Goal: Task Accomplishment & Management: Complete application form

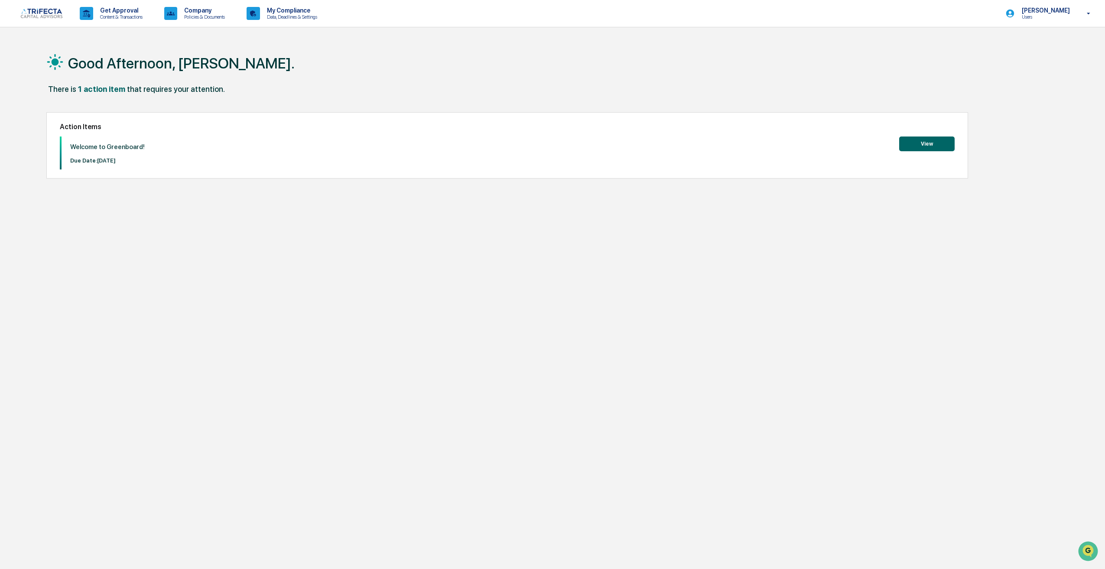
click at [922, 143] on button "View" at bounding box center [926, 144] width 55 height 15
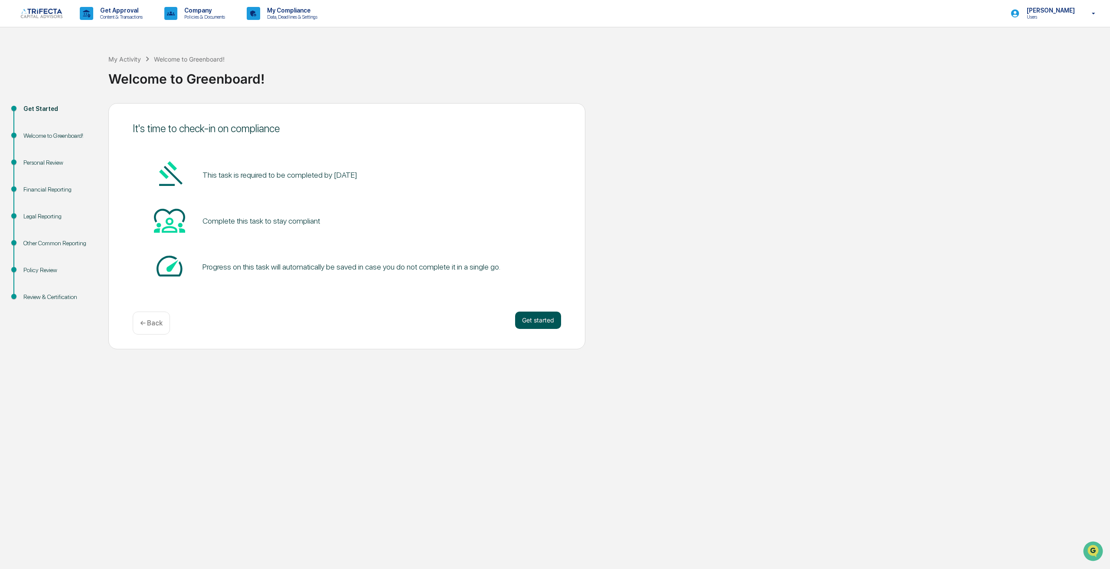
click at [540, 329] on button "Get started" at bounding box center [538, 320] width 46 height 17
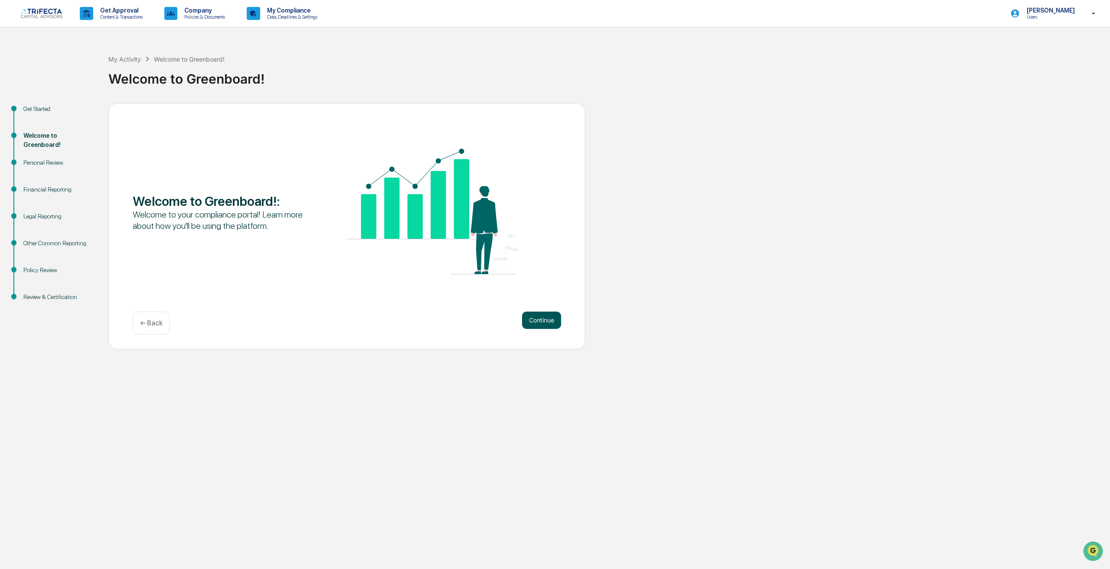
click at [541, 329] on button "Continue" at bounding box center [541, 320] width 39 height 17
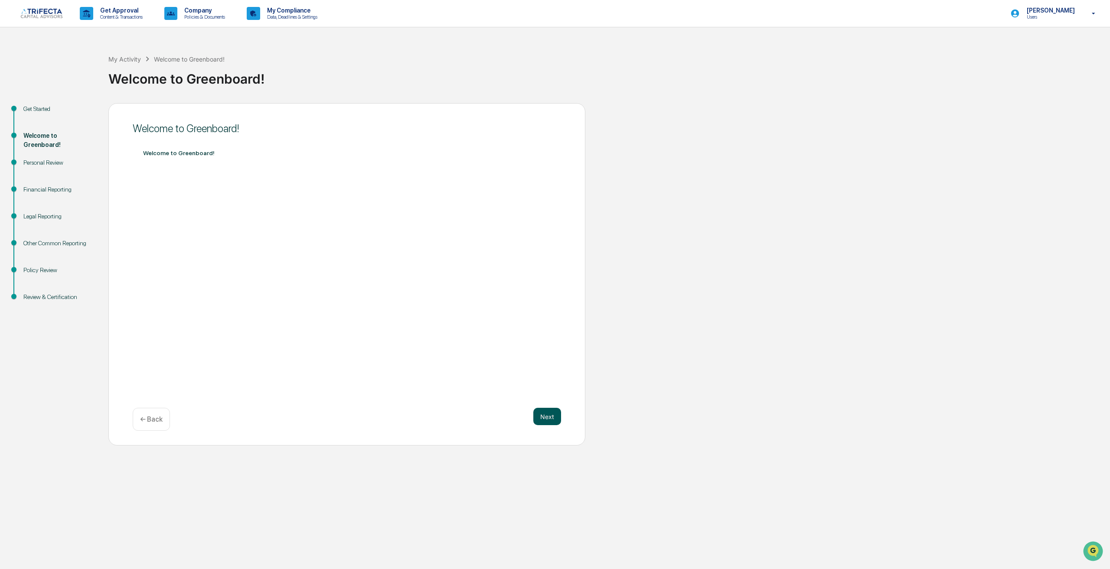
click at [552, 425] on button "Next" at bounding box center [547, 416] width 28 height 17
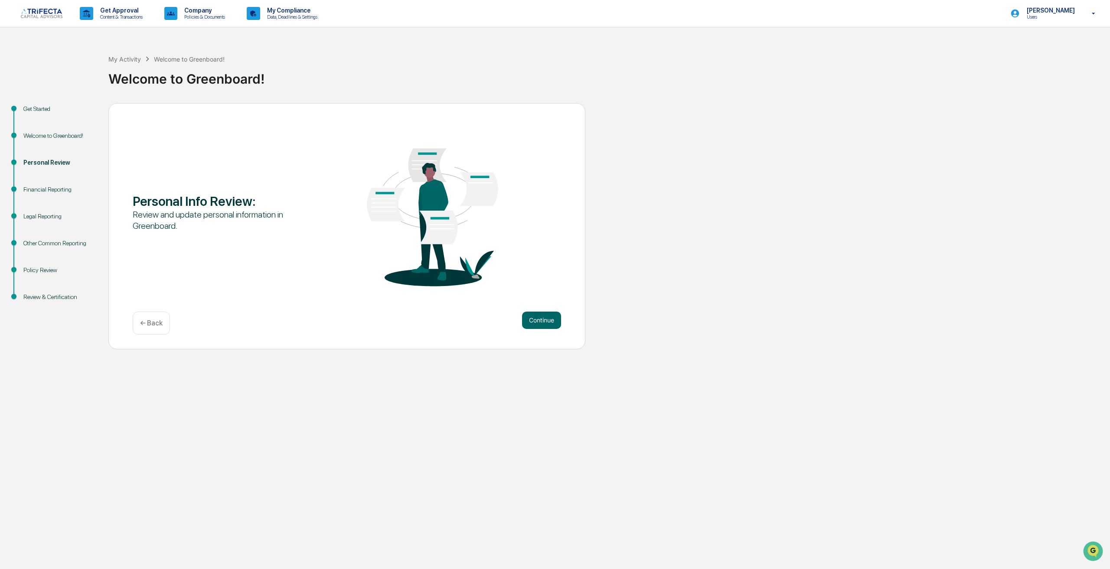
click at [237, 209] on div "Personal Info Review :" at bounding box center [218, 201] width 171 height 16
click at [540, 329] on button "Continue" at bounding box center [541, 320] width 39 height 17
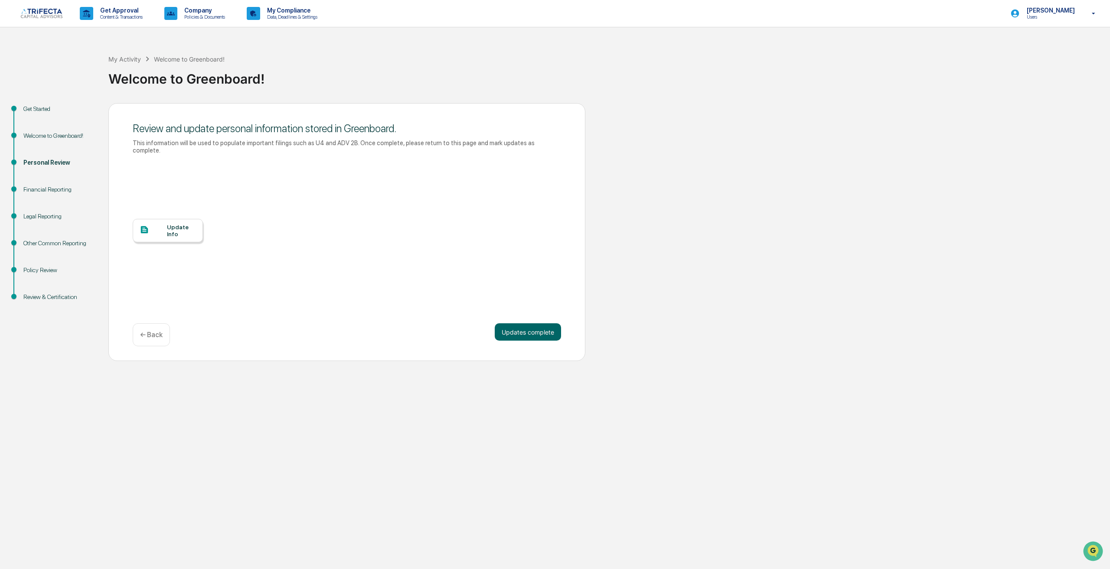
click at [178, 238] on div "Update Info" at bounding box center [181, 231] width 29 height 14
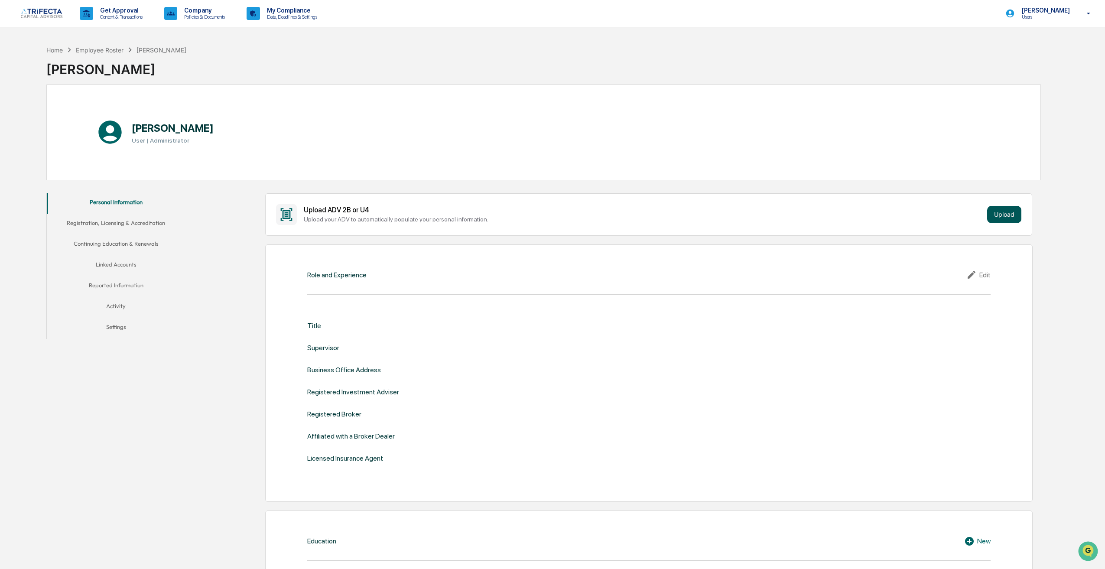
click at [1005, 218] on button "Upload" at bounding box center [1004, 214] width 34 height 17
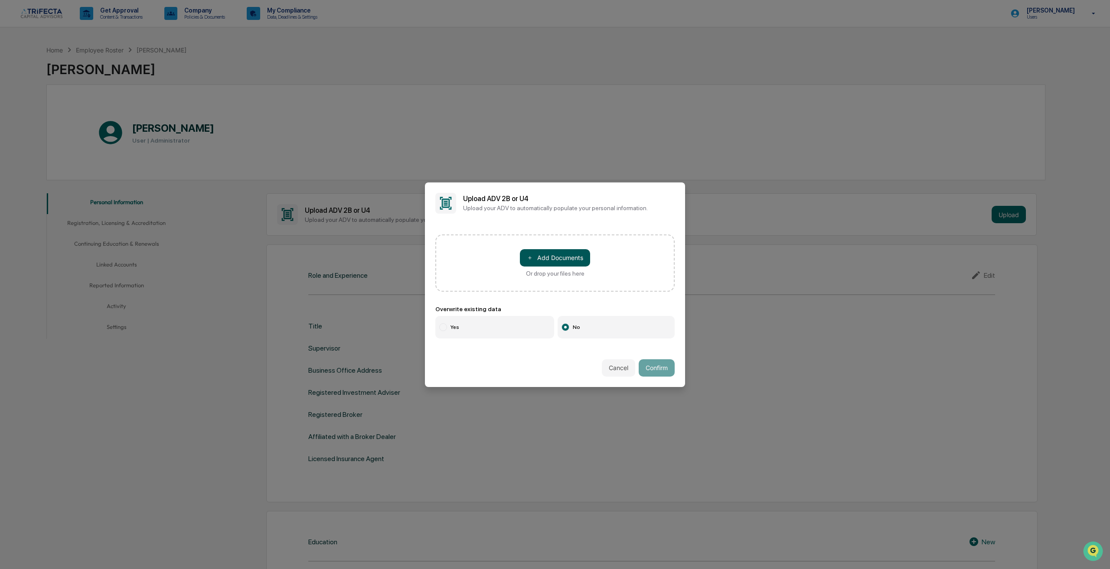
click at [554, 254] on button "＋ Add Documents" at bounding box center [555, 257] width 70 height 17
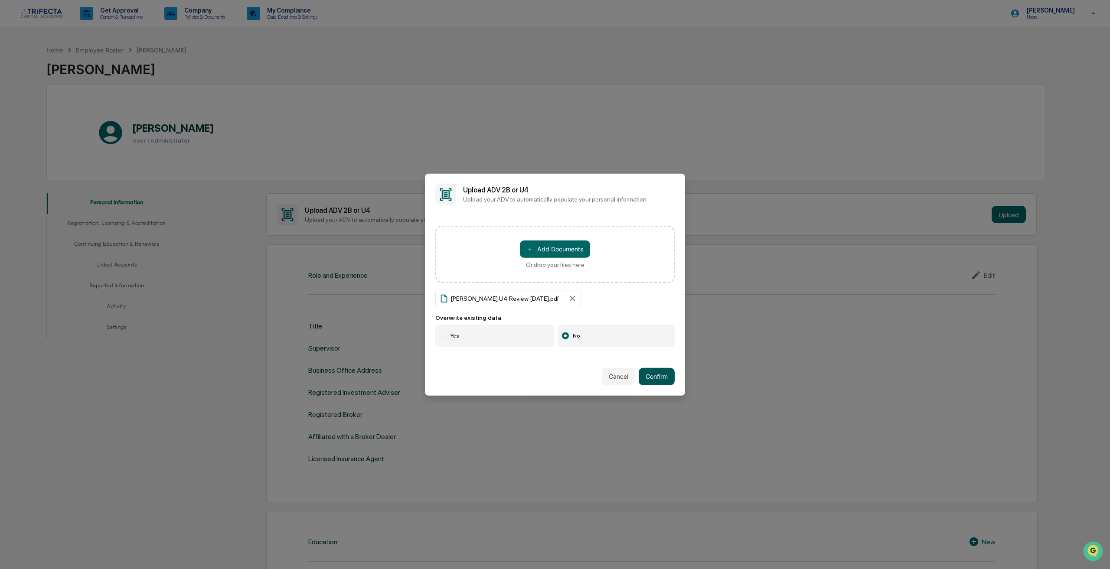
click at [654, 375] on button "Confirm" at bounding box center [656, 376] width 36 height 17
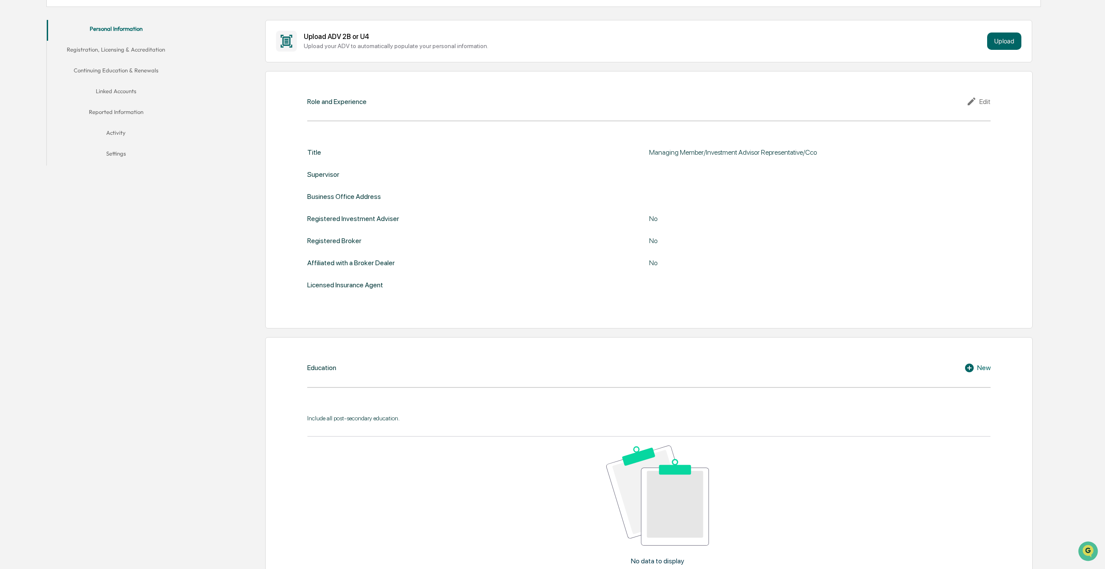
scroll to position [43, 0]
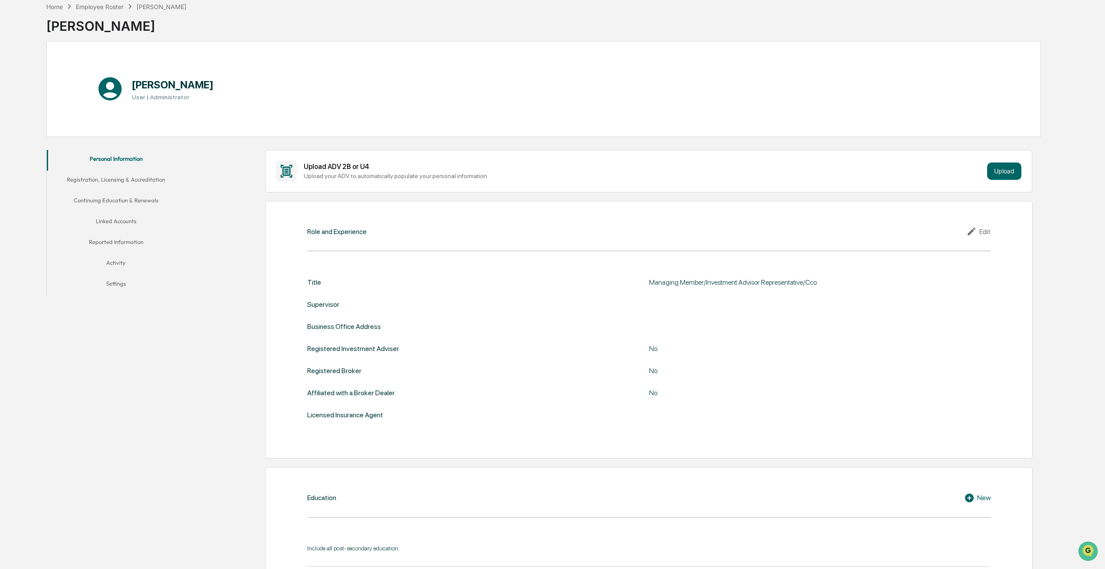
click at [987, 230] on div "Edit" at bounding box center [979, 231] width 24 height 10
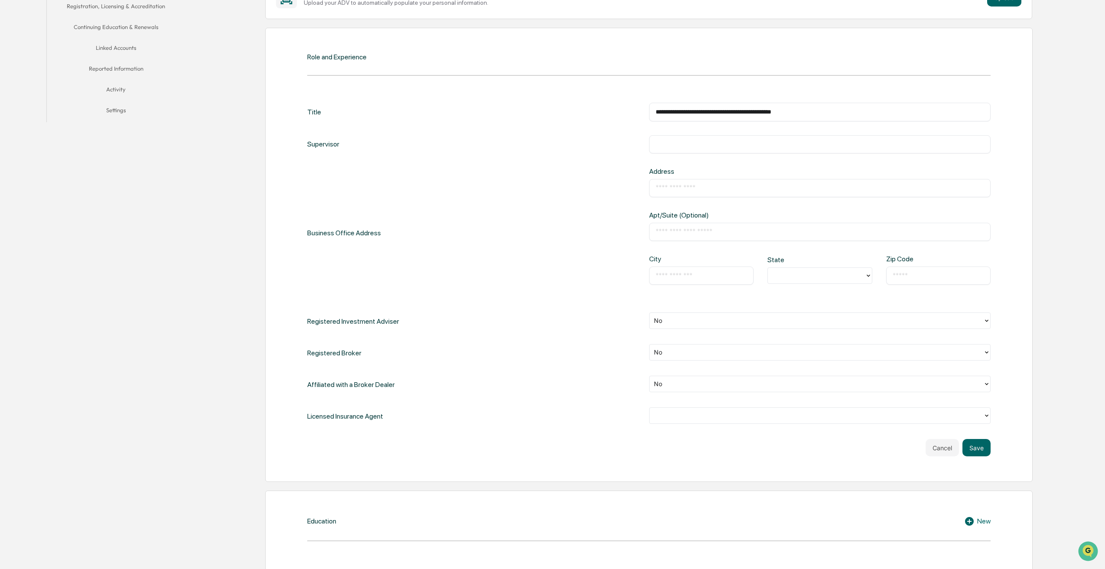
scroll to position [347, 0]
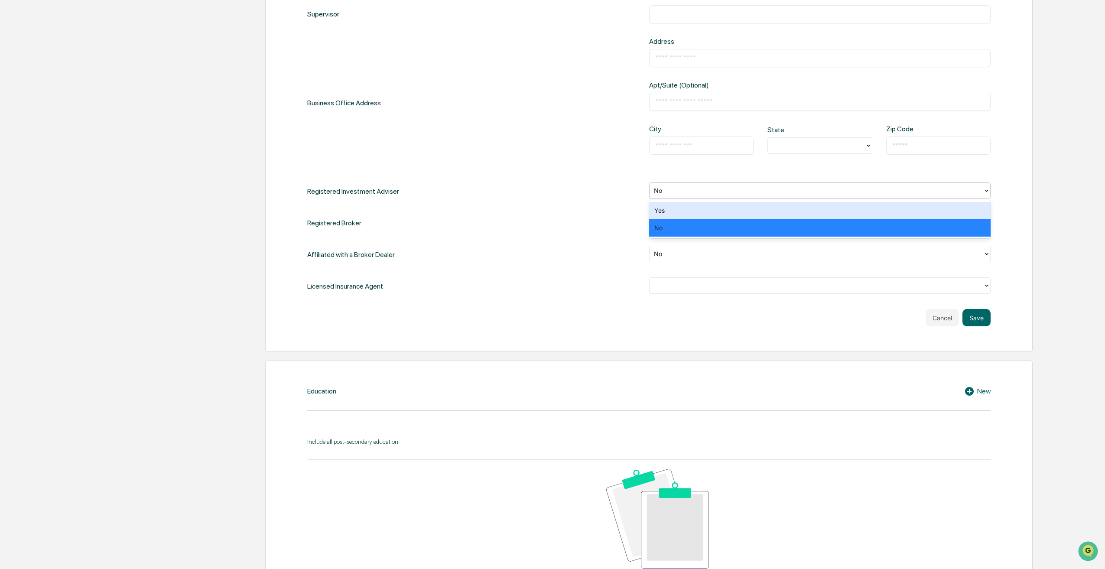
drag, startPoint x: 669, startPoint y: 189, endPoint x: 631, endPoint y: 196, distance: 38.8
click at [631, 196] on div "Registered Investment Adviser 2 results available. Use Up and Down to choose op…" at bounding box center [649, 191] width 684 height 18
drag, startPoint x: 687, startPoint y: 207, endPoint x: 691, endPoint y: 210, distance: 4.9
click at [687, 207] on div "Yes" at bounding box center [820, 210] width 342 height 17
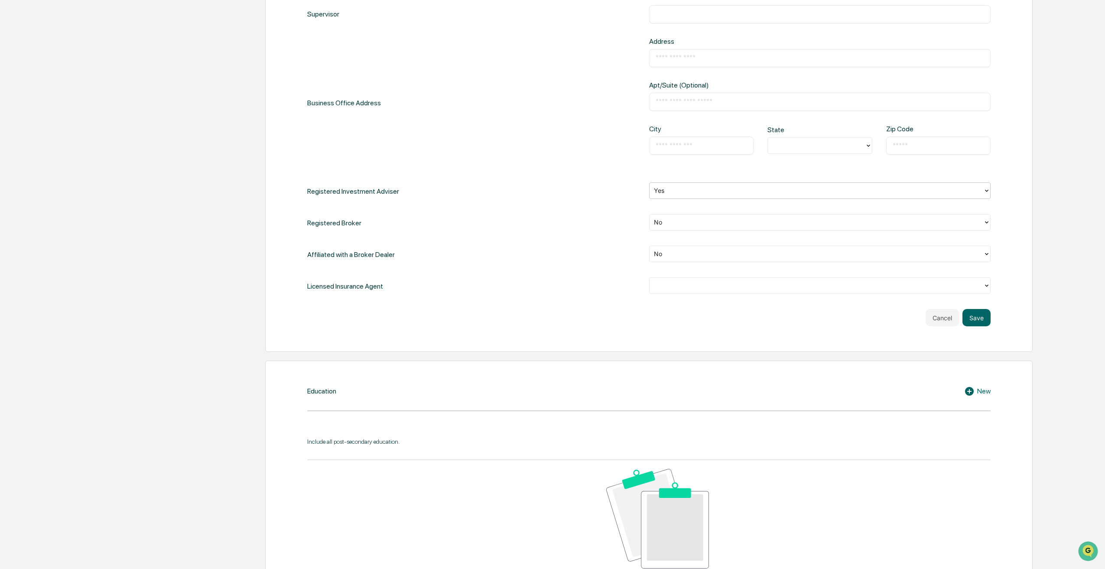
click at [983, 319] on button "Save" at bounding box center [977, 317] width 28 height 17
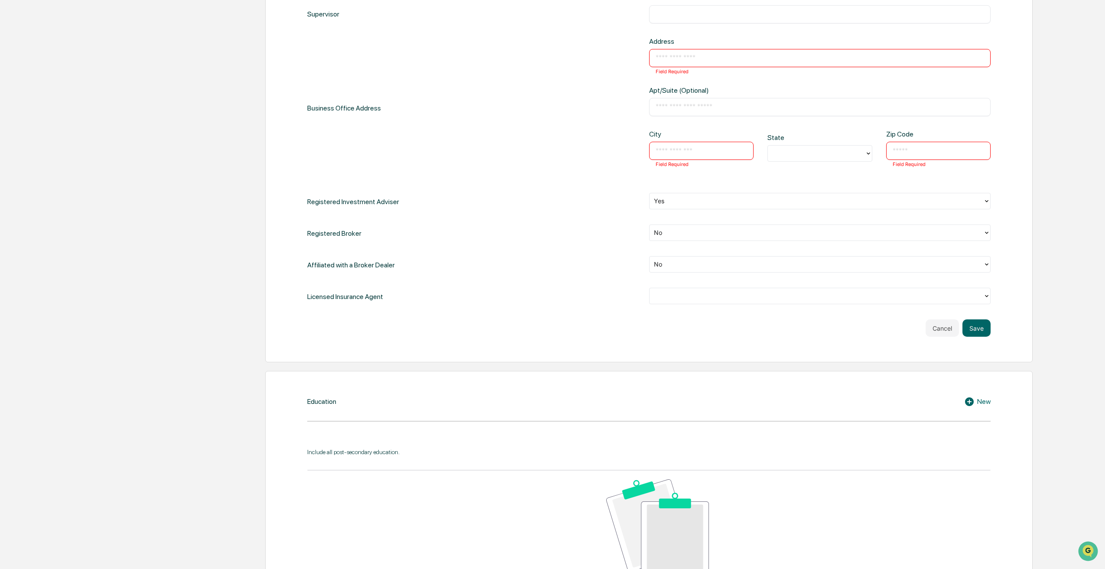
scroll to position [217, 0]
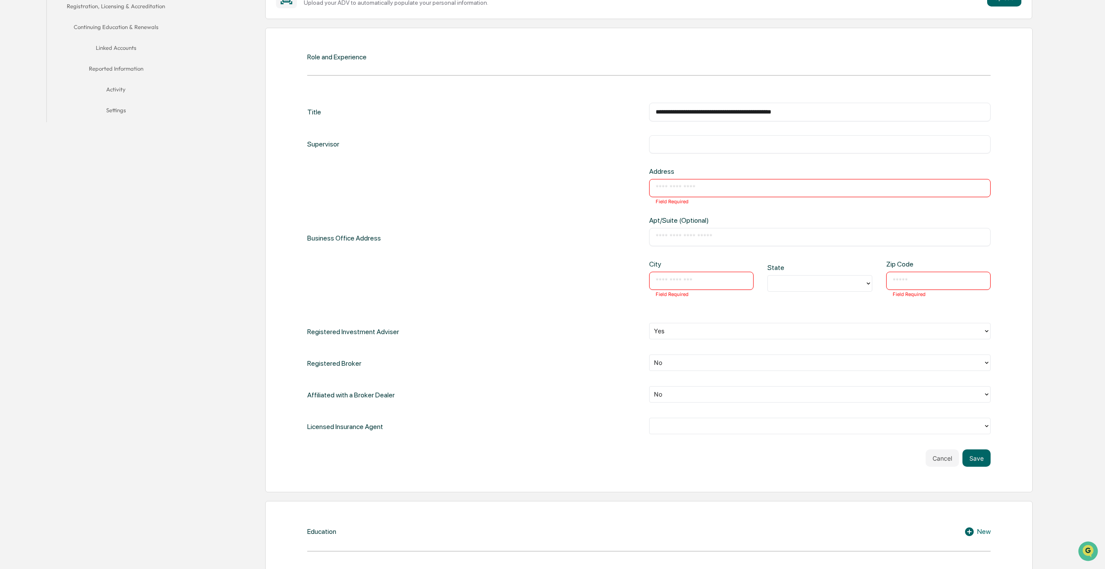
click at [690, 186] on input "text" at bounding box center [820, 188] width 329 height 9
type input "**********"
type input "**"
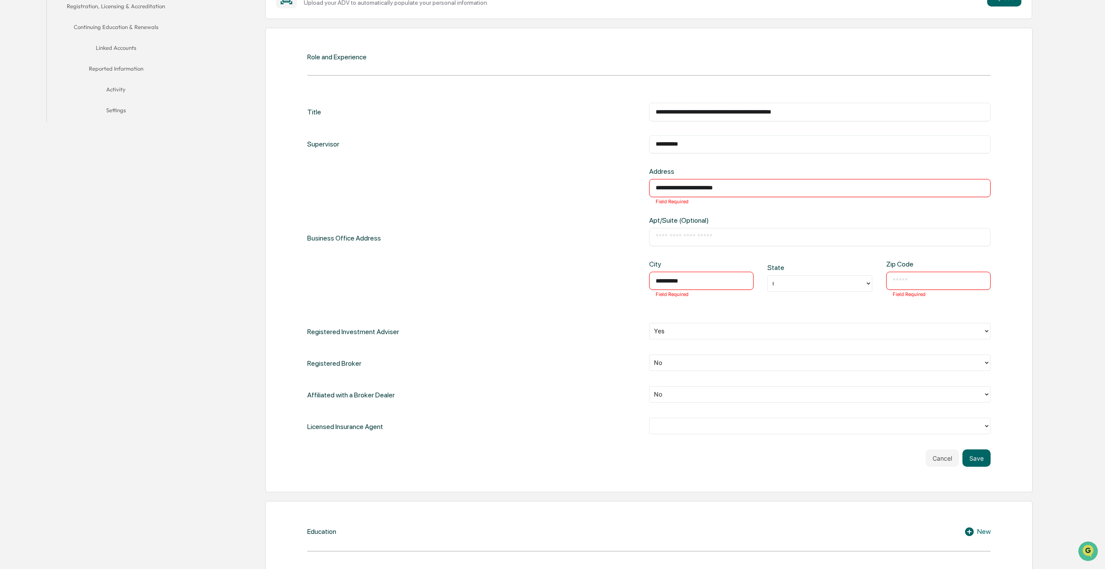
type input "*****"
click at [577, 306] on div "**********" at bounding box center [649, 238] width 684 height 142
click at [583, 294] on div "**********" at bounding box center [649, 238] width 684 height 142
click at [978, 460] on button "Save" at bounding box center [977, 457] width 28 height 17
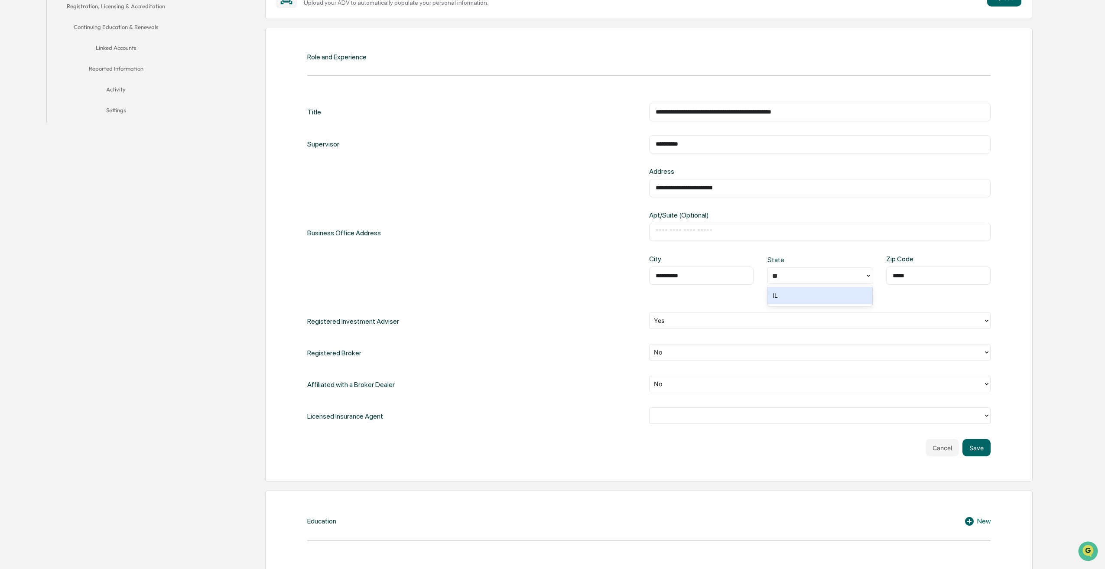
click at [710, 230] on input "text" at bounding box center [820, 232] width 329 height 9
type input "*********"
click at [755, 190] on input "**********" at bounding box center [820, 188] width 329 height 9
type input "**********"
click at [555, 281] on div "**********" at bounding box center [649, 232] width 684 height 131
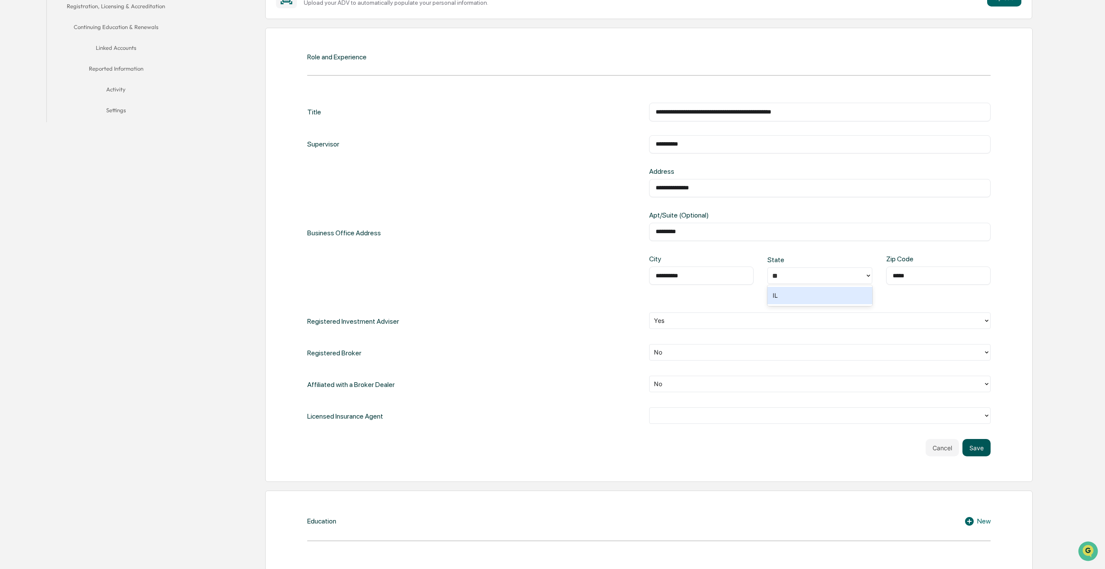
click at [978, 450] on button "Save" at bounding box center [977, 447] width 28 height 17
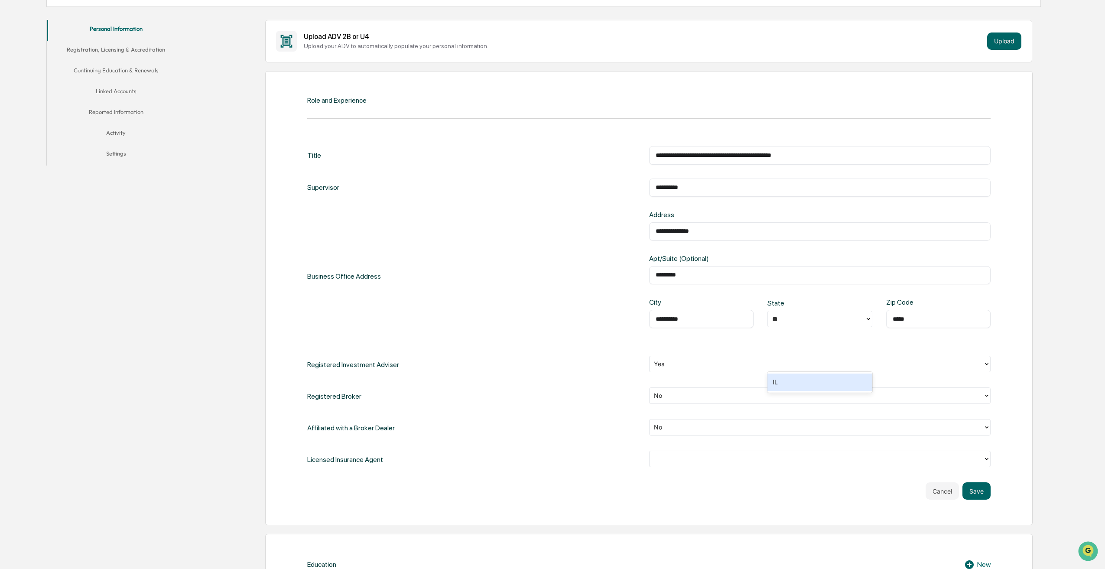
scroll to position [303, 0]
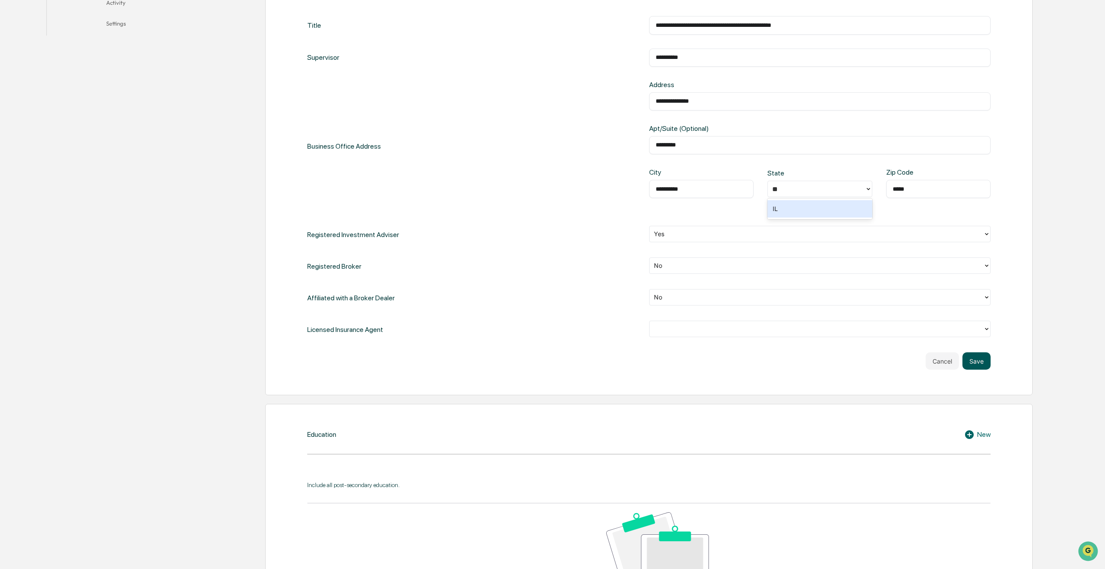
click at [975, 363] on button "Save" at bounding box center [977, 360] width 28 height 17
click at [814, 187] on div "**" at bounding box center [816, 189] width 88 height 10
click at [785, 214] on div "IL" at bounding box center [820, 208] width 105 height 17
click at [983, 365] on button "Save" at bounding box center [977, 360] width 28 height 17
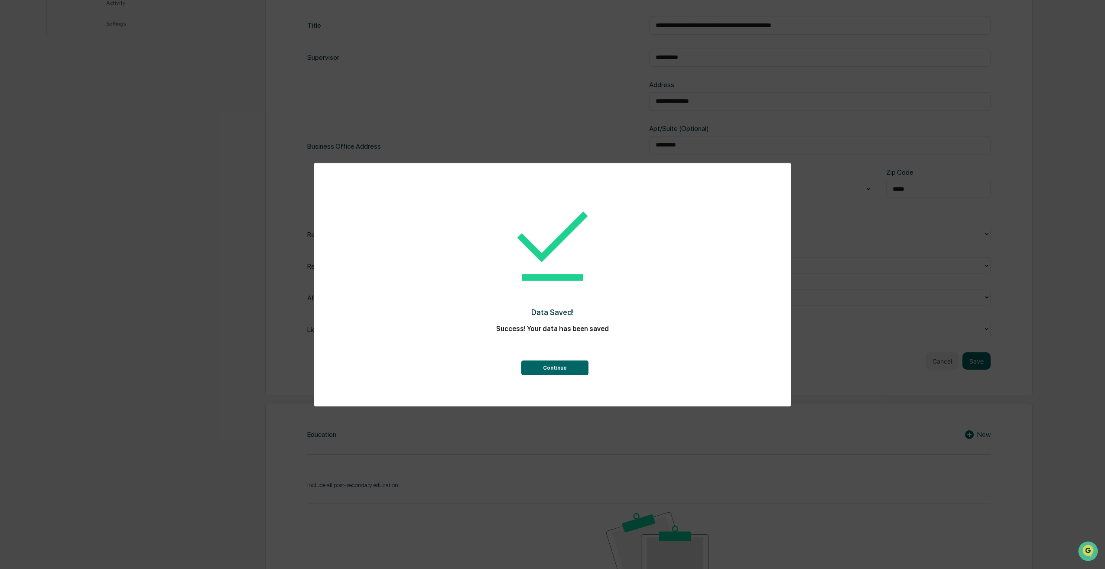
click at [555, 368] on button "Continue" at bounding box center [554, 368] width 67 height 15
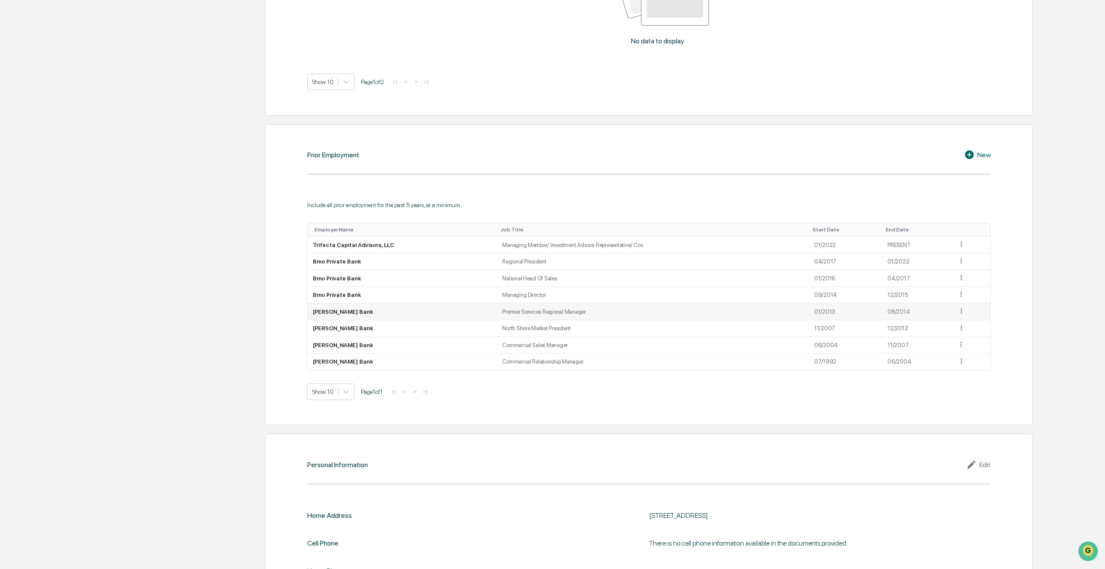
scroll to position [743, 0]
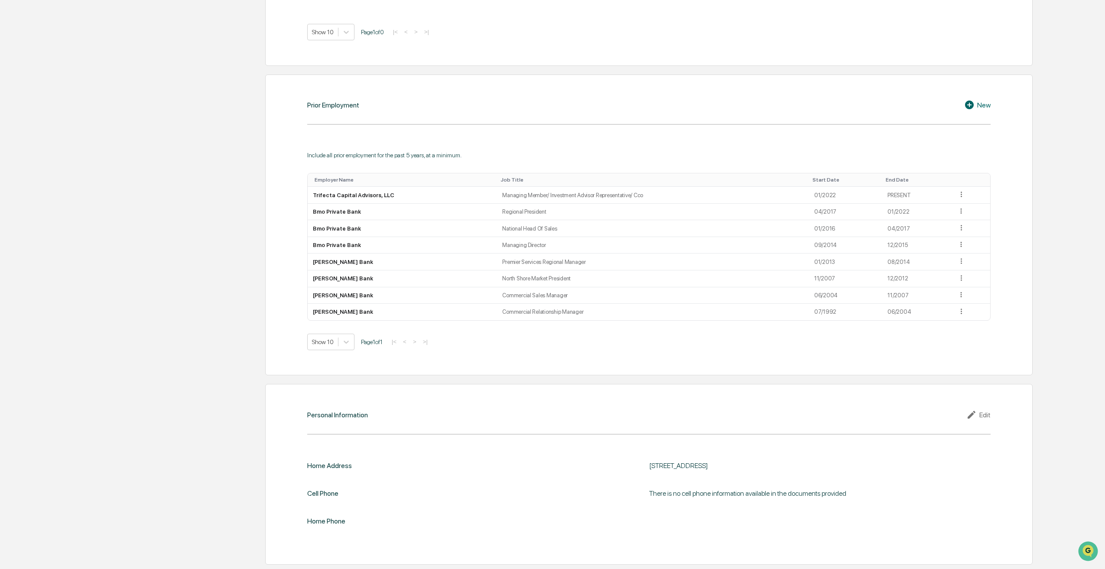
click at [983, 415] on div "Edit" at bounding box center [979, 415] width 24 height 10
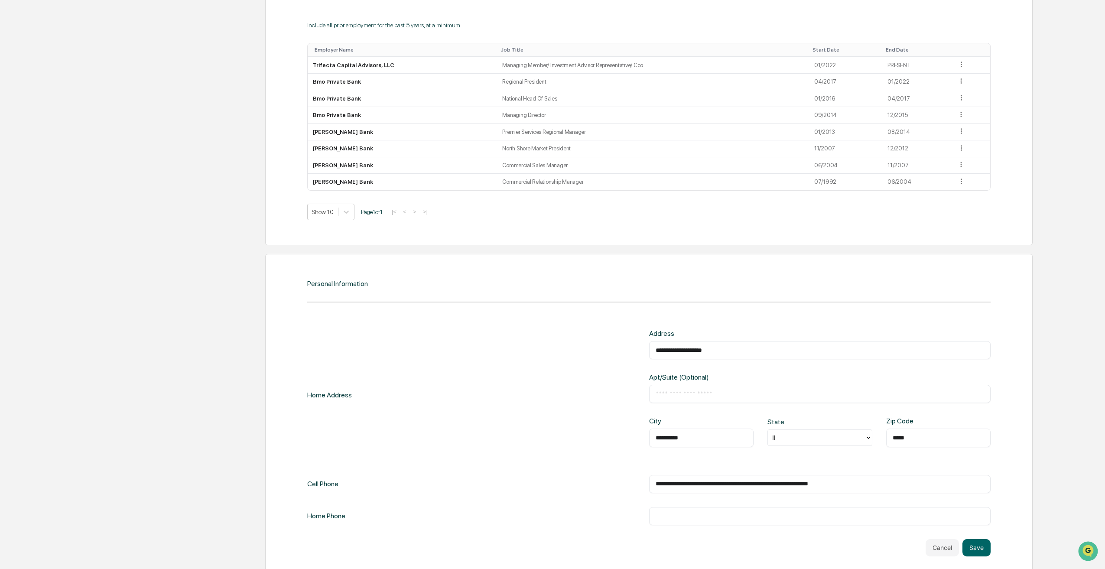
scroll to position [893, 0]
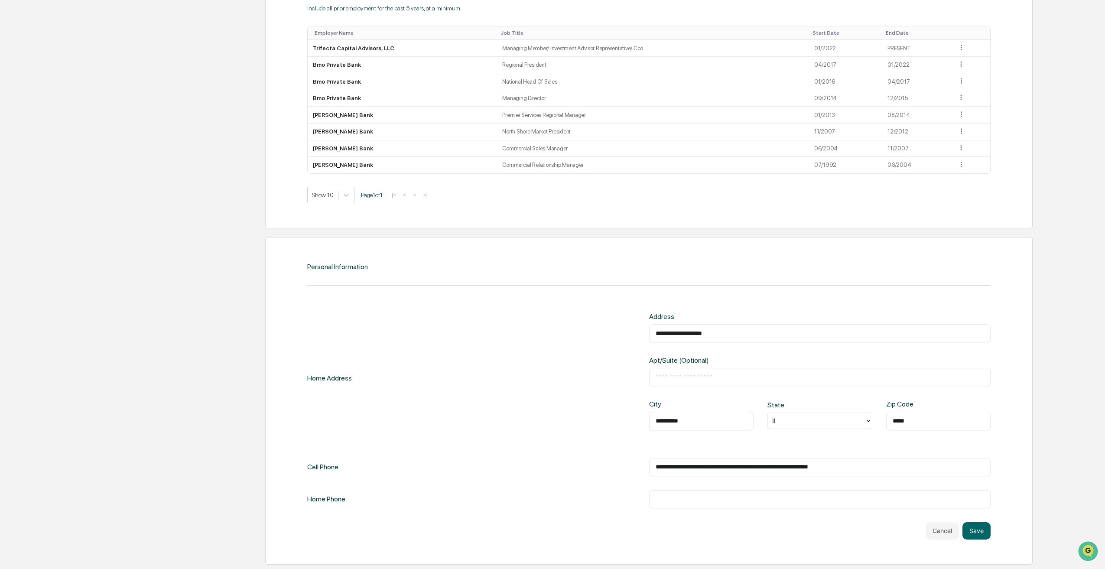
click at [865, 463] on input "**********" at bounding box center [820, 467] width 329 height 9
drag, startPoint x: 732, startPoint y: 458, endPoint x: 576, endPoint y: 472, distance: 156.7
click at [589, 465] on div "**********" at bounding box center [649, 467] width 684 height 18
type input "**********"
click at [977, 530] on button "Save" at bounding box center [977, 530] width 28 height 17
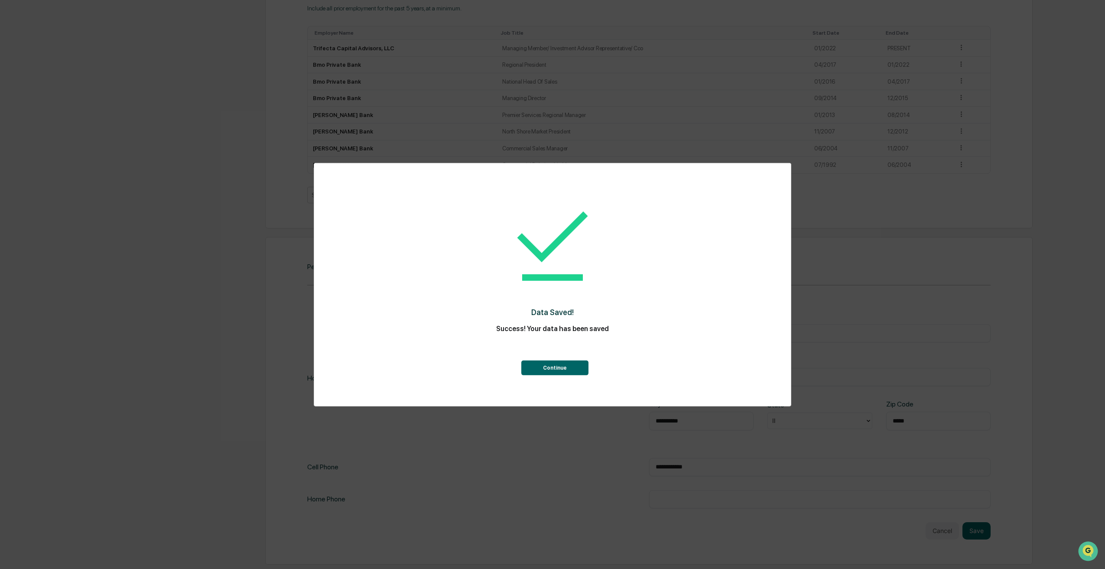
click at [539, 367] on button "Continue" at bounding box center [554, 368] width 67 height 15
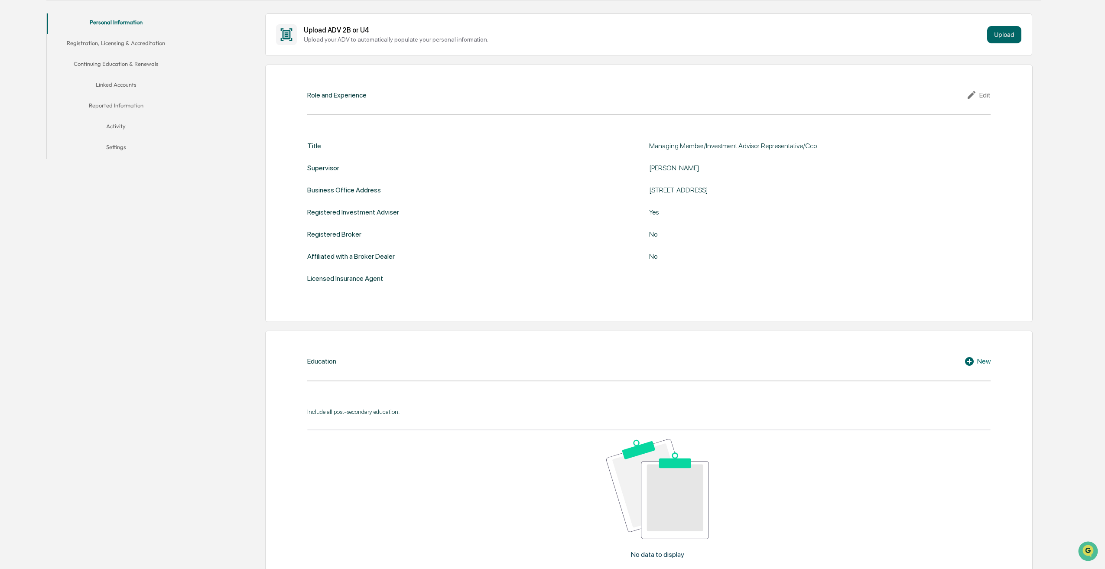
scroll to position [0, 0]
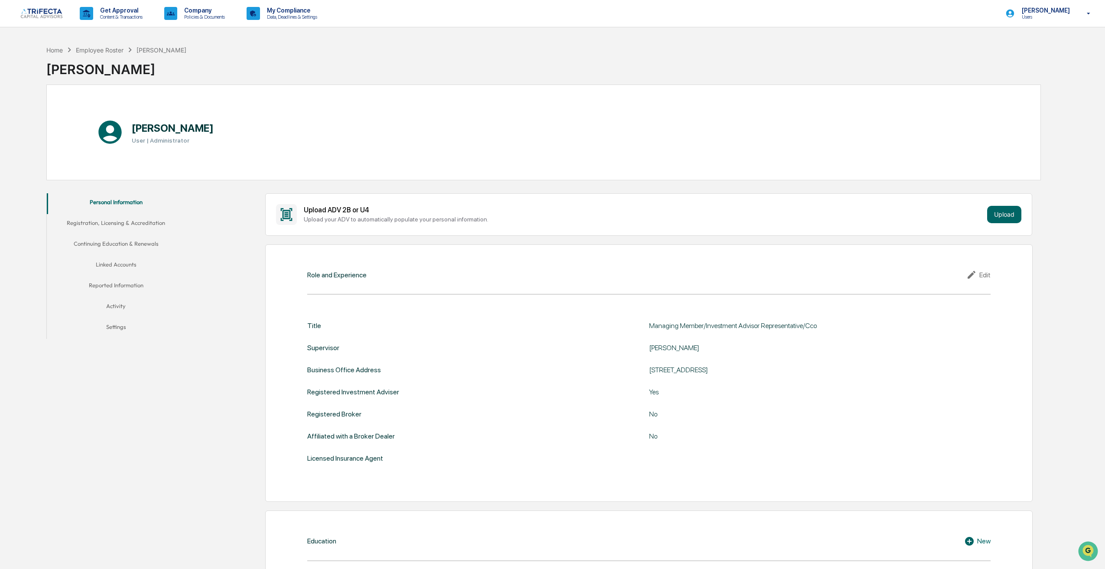
click at [111, 245] on button "Continuing Education & Renewals" at bounding box center [116, 245] width 139 height 21
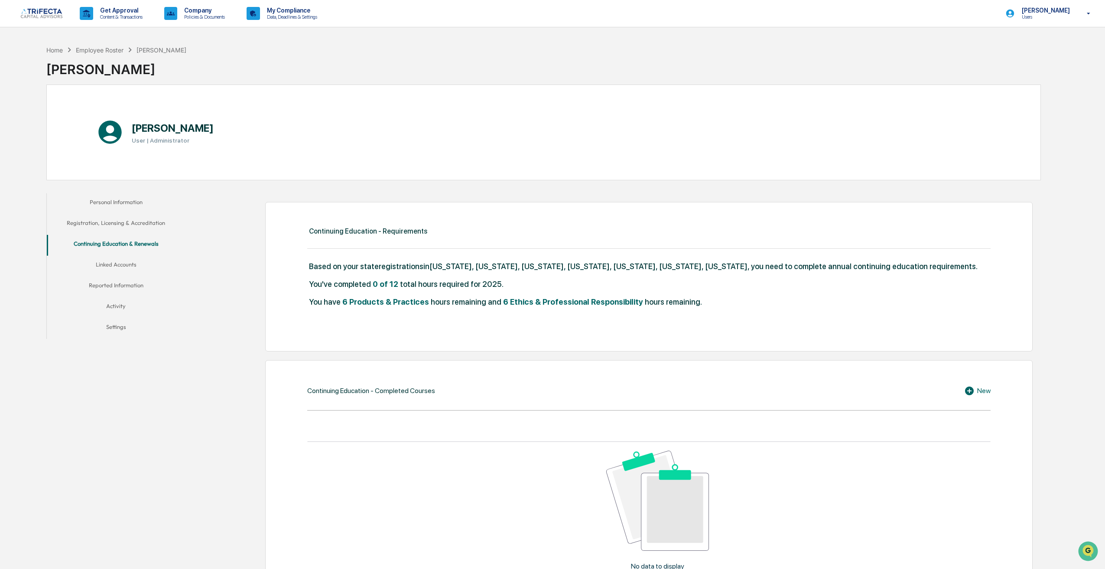
click at [120, 266] on button "Linked Accounts" at bounding box center [116, 266] width 139 height 21
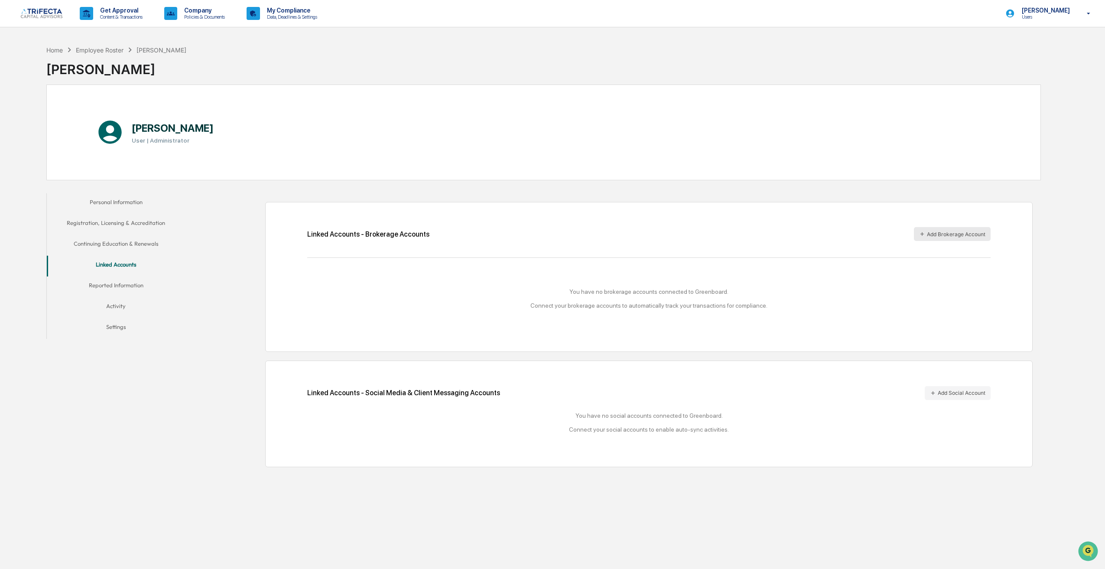
click at [935, 232] on button "Add Brokerage Account" at bounding box center [952, 234] width 77 height 14
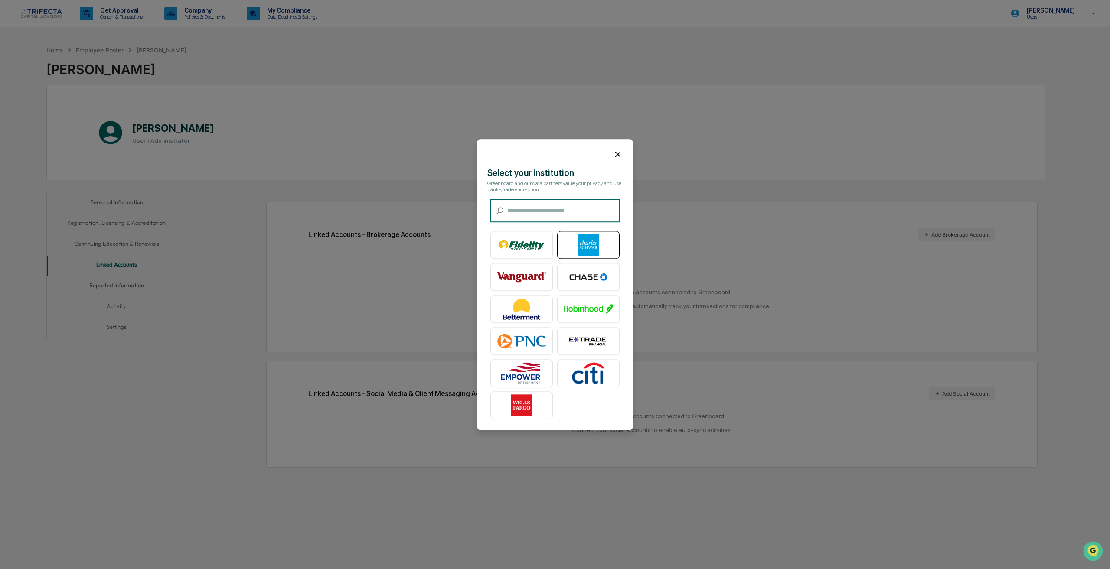
click at [594, 250] on img at bounding box center [587, 245] width 49 height 22
click at [577, 247] on img at bounding box center [587, 245] width 49 height 22
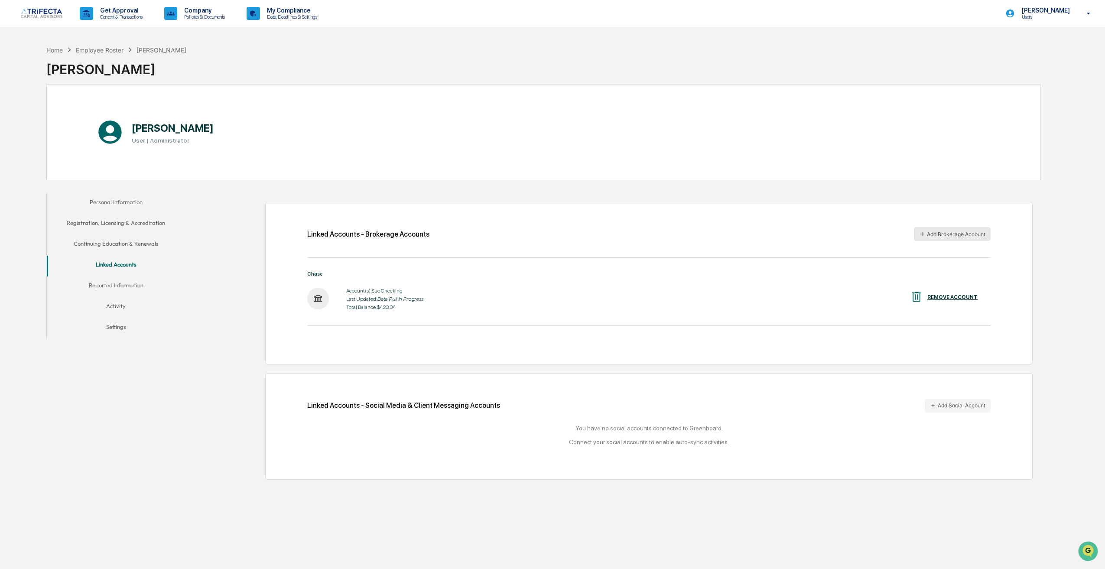
click at [936, 234] on button "Add Brokerage Account" at bounding box center [952, 234] width 77 height 14
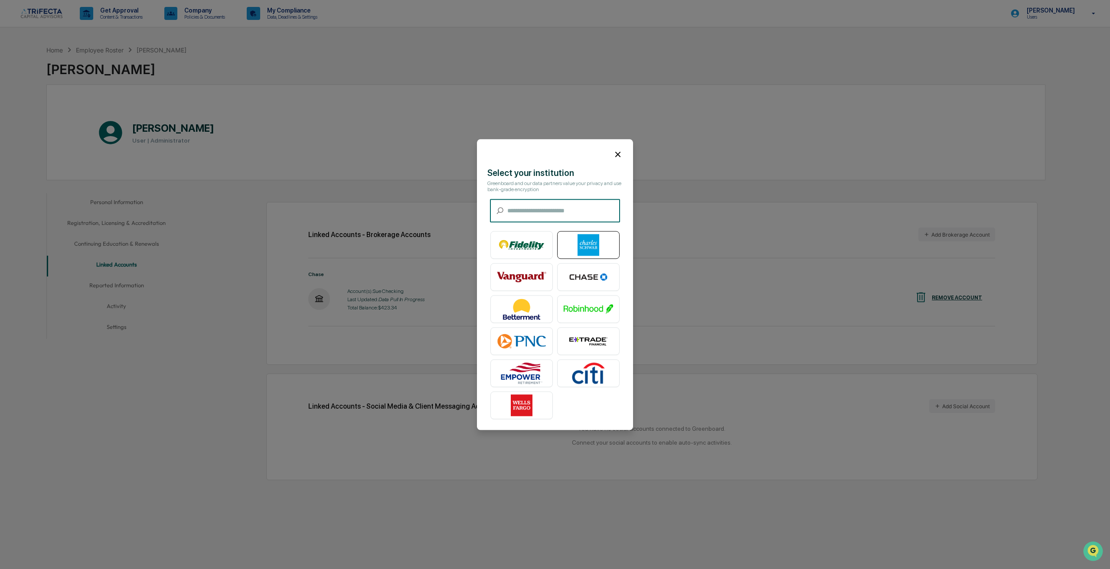
click at [593, 244] on img at bounding box center [587, 245] width 49 height 22
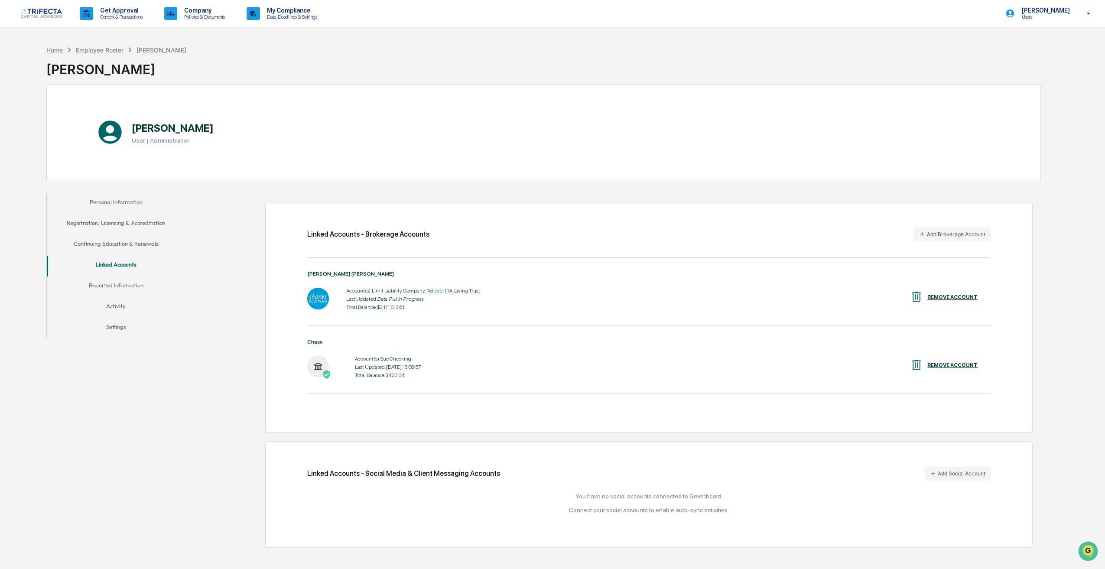
click at [946, 365] on div "REMOVE ACCOUNT" at bounding box center [953, 365] width 50 height 6
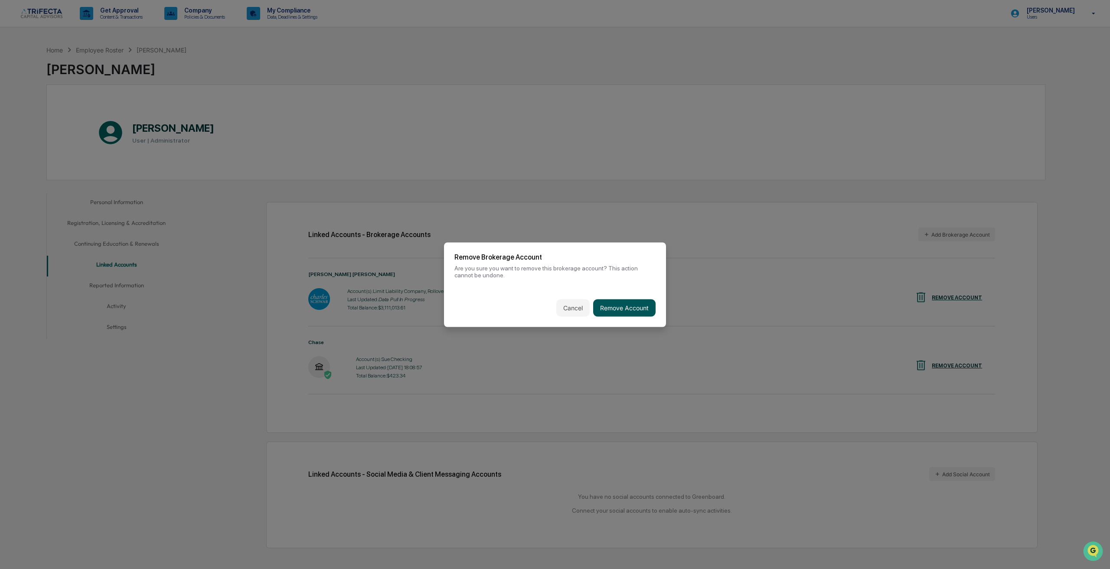
click at [638, 312] on button "Remove Account" at bounding box center [624, 307] width 62 height 17
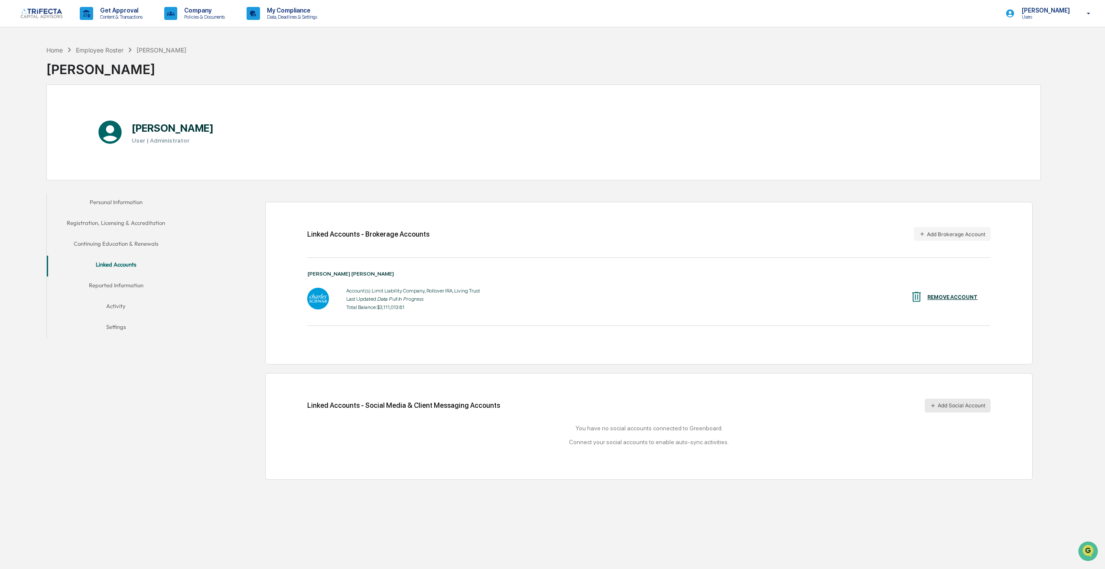
click at [948, 405] on button "Add Social Account" at bounding box center [958, 406] width 66 height 14
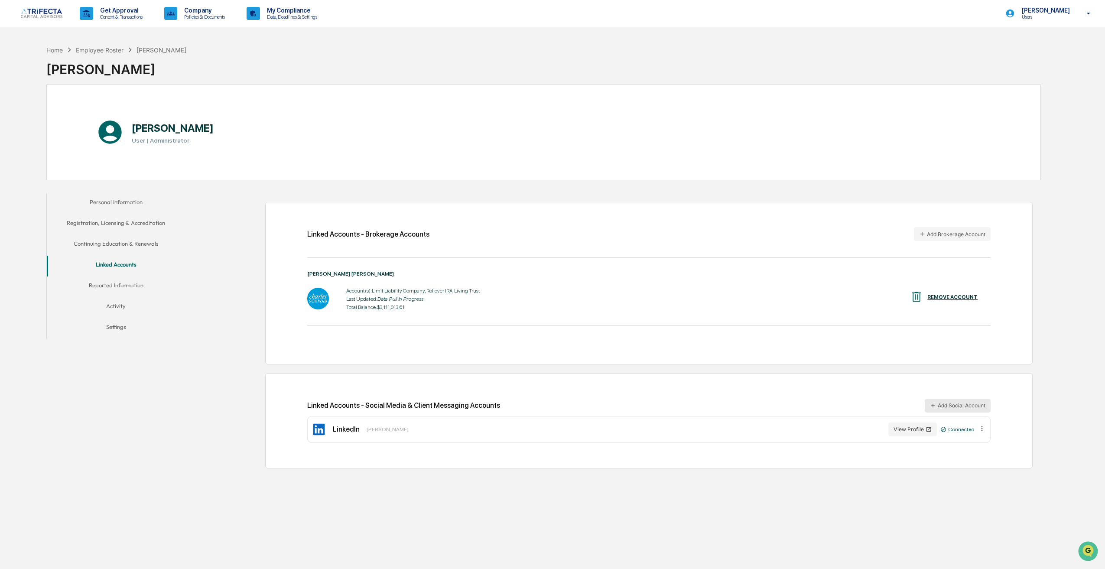
click at [940, 405] on button "Add Social Account" at bounding box center [958, 406] width 66 height 14
click at [87, 287] on button "Reported Information" at bounding box center [116, 287] width 139 height 21
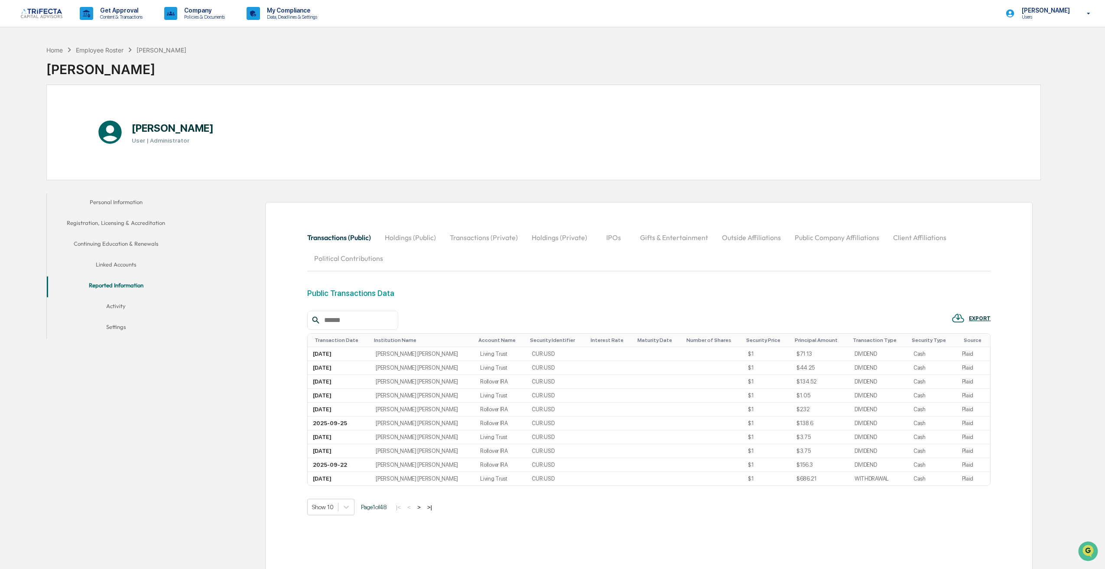
click at [118, 305] on button "Activity" at bounding box center [116, 307] width 139 height 21
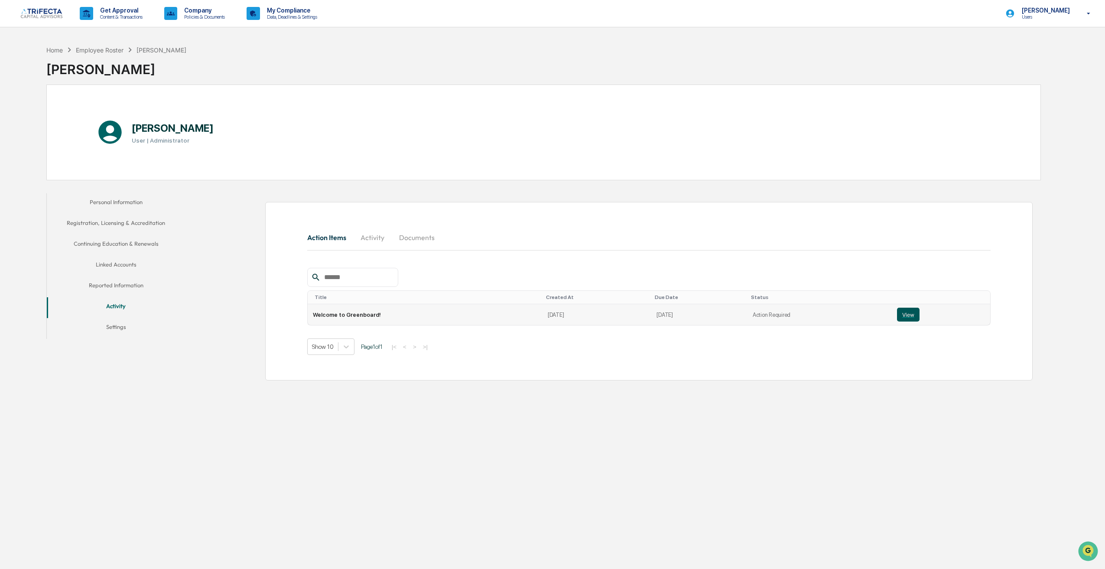
click at [899, 314] on button "View" at bounding box center [908, 315] width 23 height 14
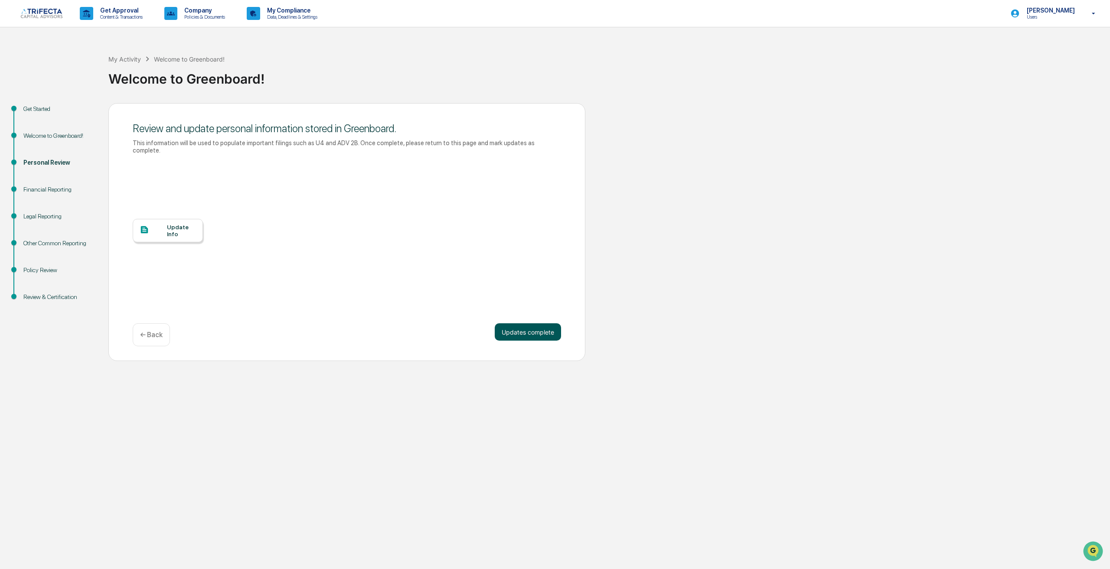
click at [515, 341] on button "Updates complete" at bounding box center [528, 331] width 66 height 17
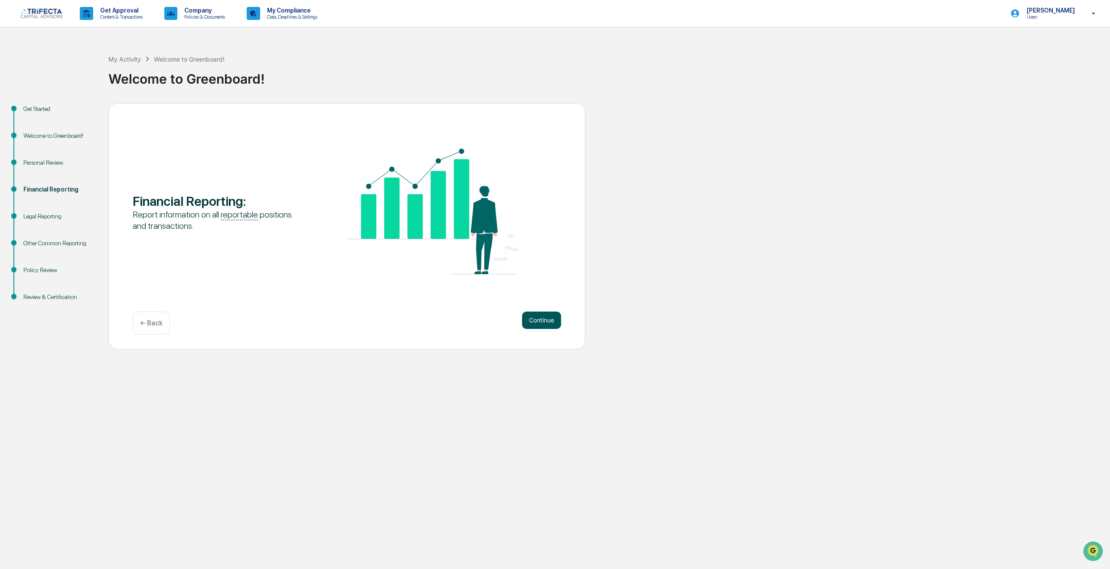
click at [534, 329] on button "Continue" at bounding box center [541, 320] width 39 height 17
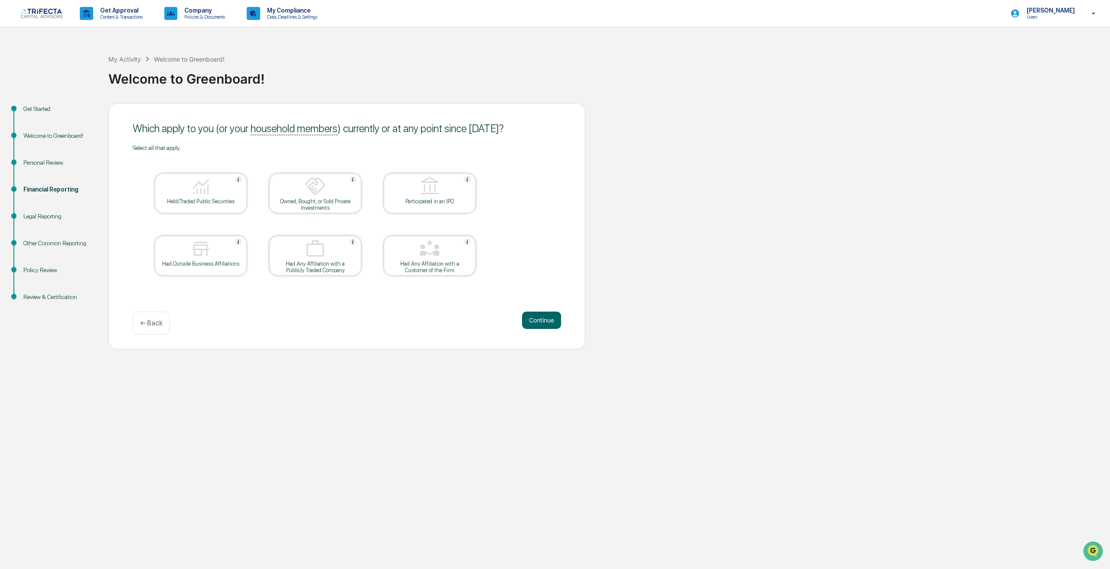
click at [215, 205] on div "Held/Traded Public Securities" at bounding box center [201, 201] width 78 height 7
click at [346, 211] on div "Owned, Bought, or Sold Private Investments" at bounding box center [315, 204] width 78 height 13
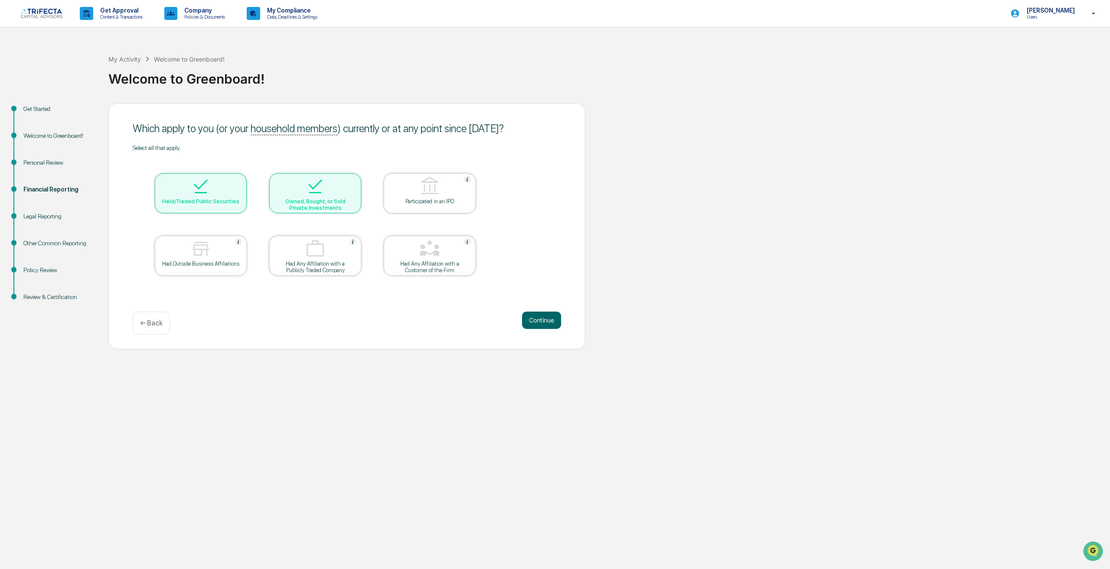
click at [343, 211] on div "Owned, Bought, or Sold Private Investments" at bounding box center [315, 204] width 78 height 13
click at [217, 261] on div at bounding box center [200, 249] width 87 height 22
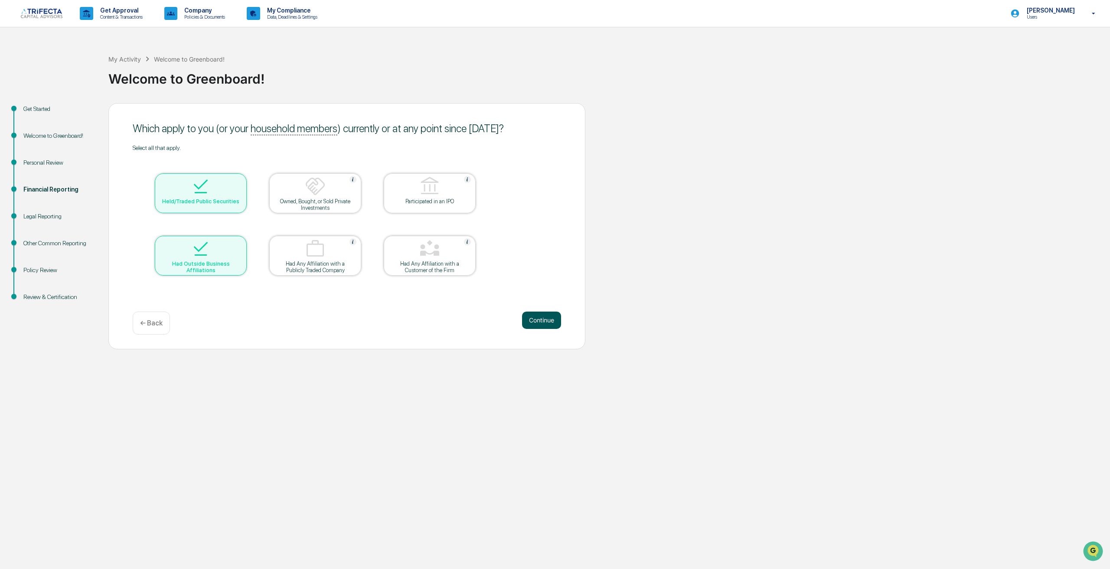
click at [547, 329] on button "Continue" at bounding box center [541, 320] width 39 height 17
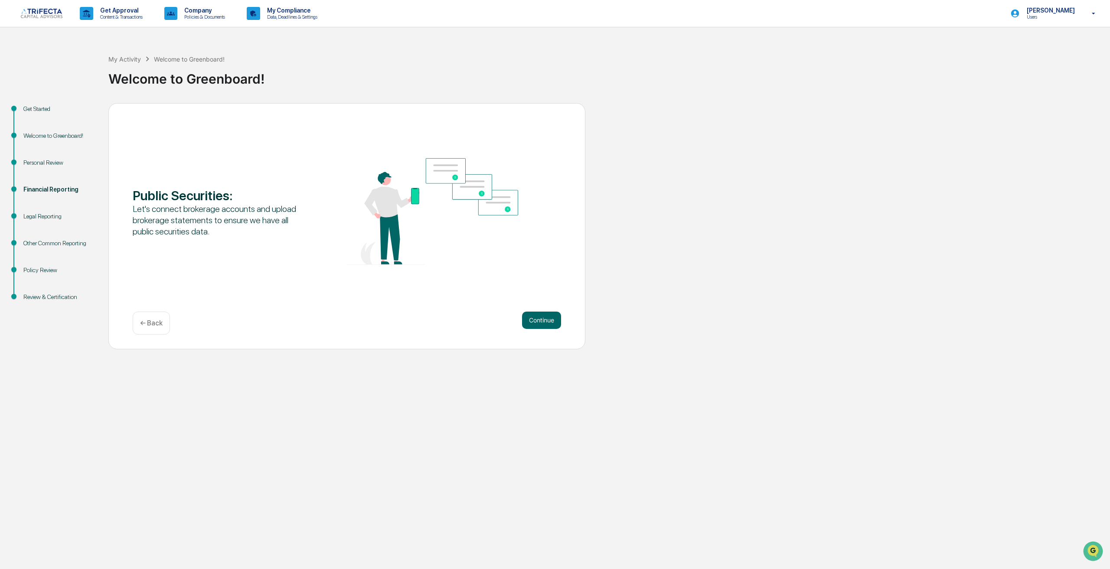
click at [547, 329] on button "Continue" at bounding box center [541, 320] width 39 height 17
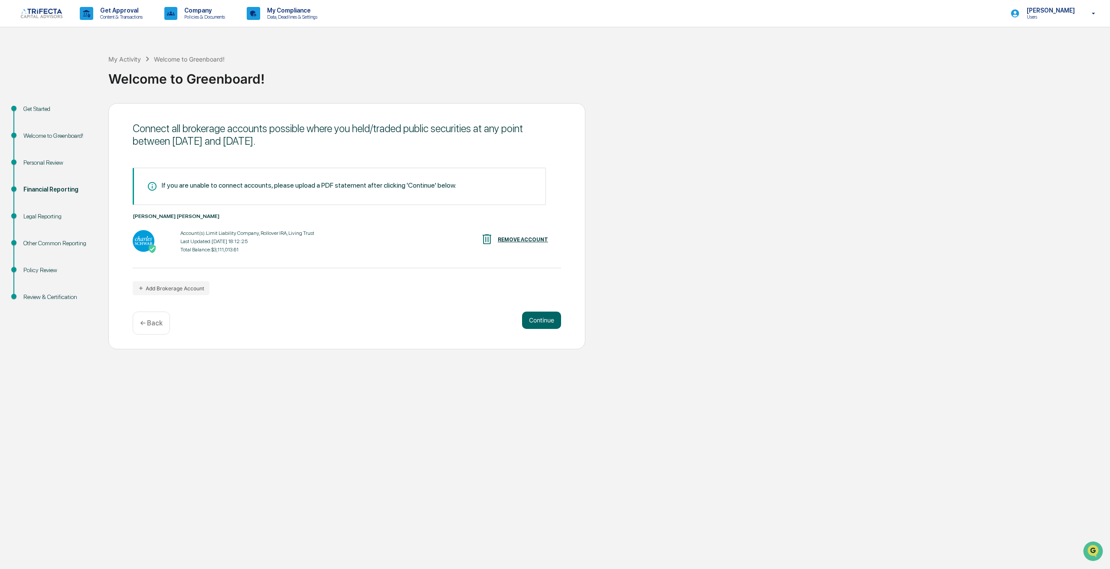
click at [547, 329] on button "Continue" at bounding box center [541, 320] width 39 height 17
